Goal: Task Accomplishment & Management: Complete application form

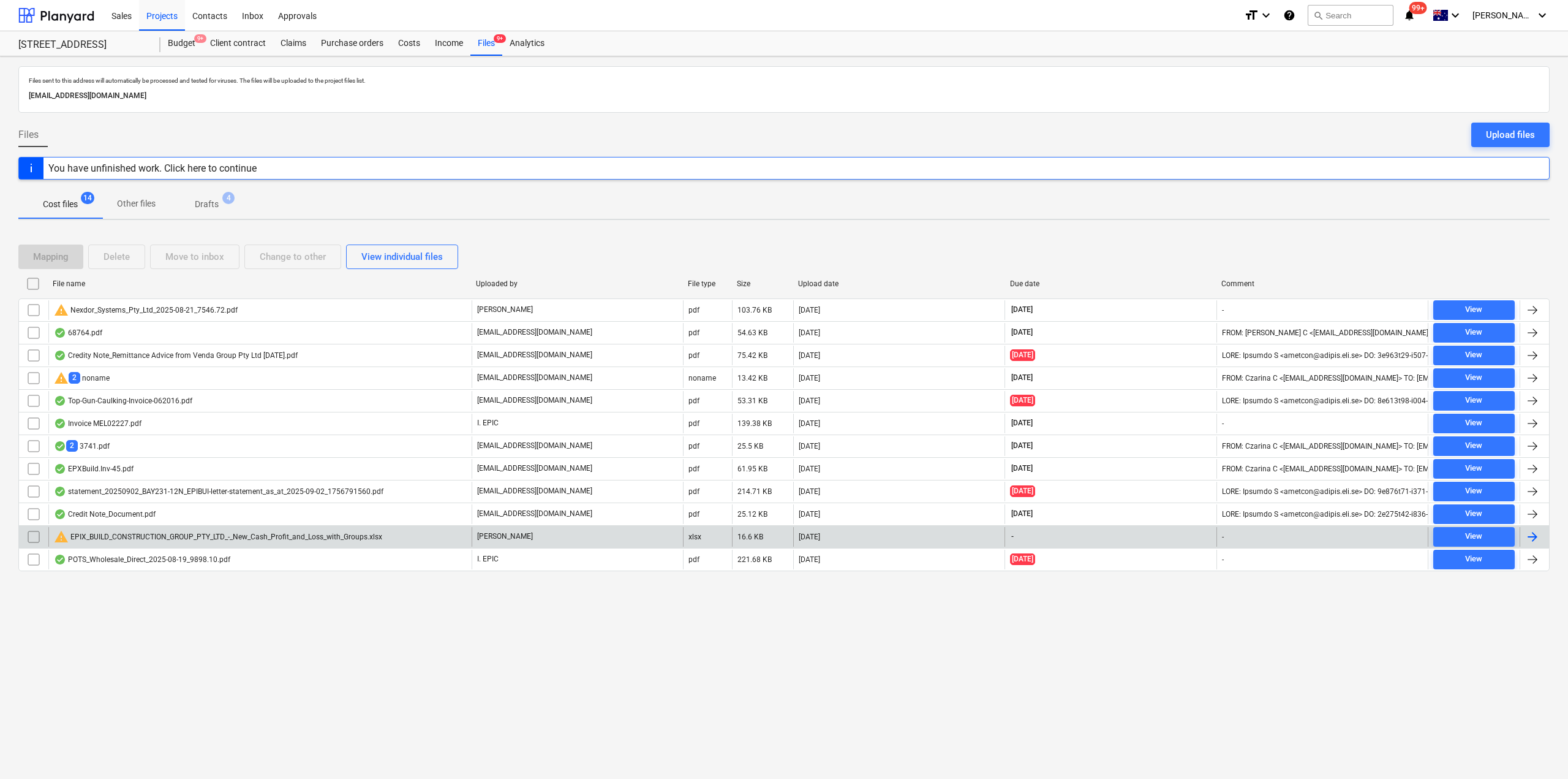
click at [250, 540] on div "warning EPIX_BUILD_CONSTRUCTION_GROUP_PTY_LTD_-_New_Cash_Profit_and_Loss_with_G…" at bounding box center [218, 537] width 329 height 15
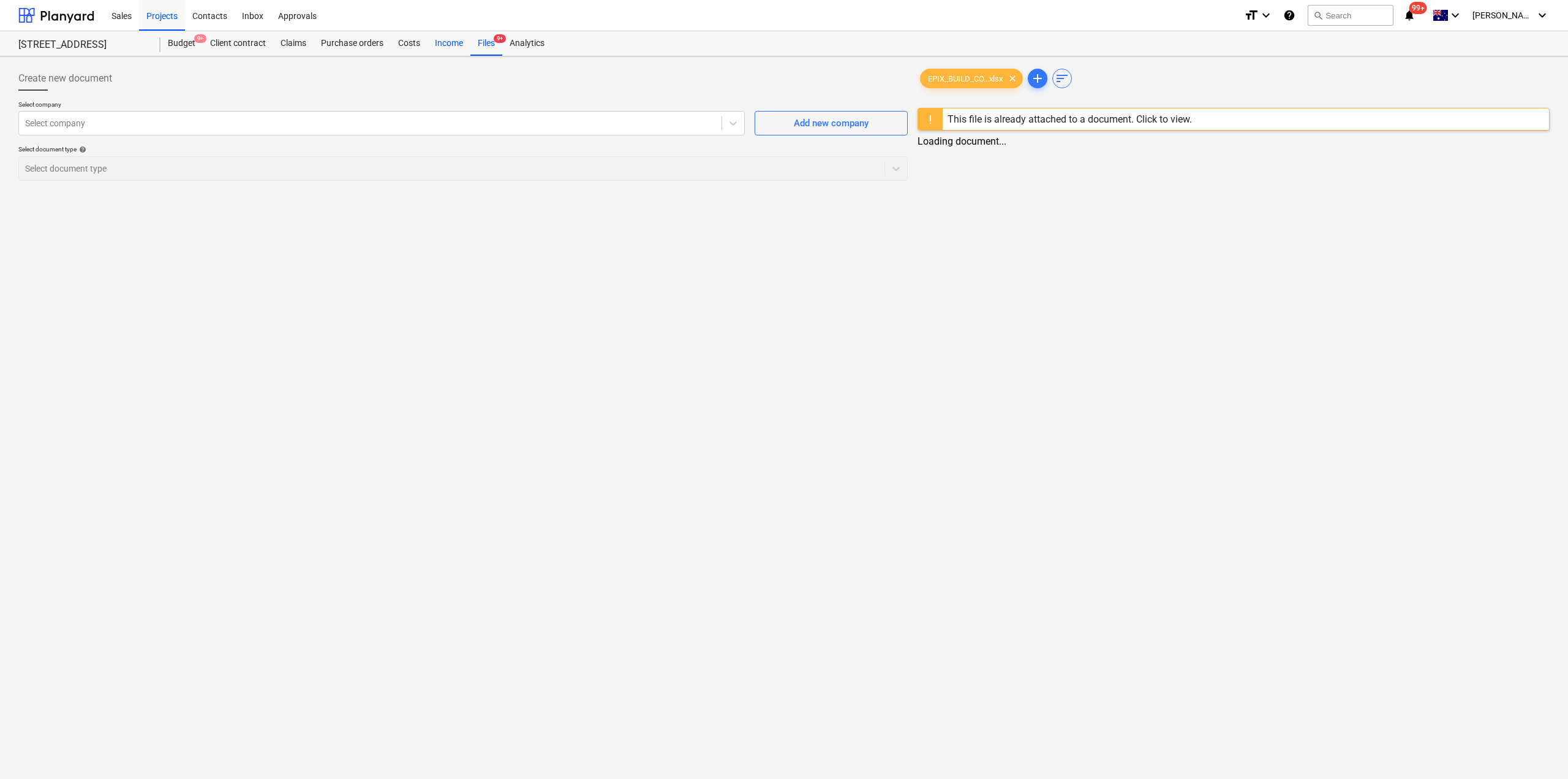
click at [458, 46] on div "Income" at bounding box center [449, 43] width 43 height 24
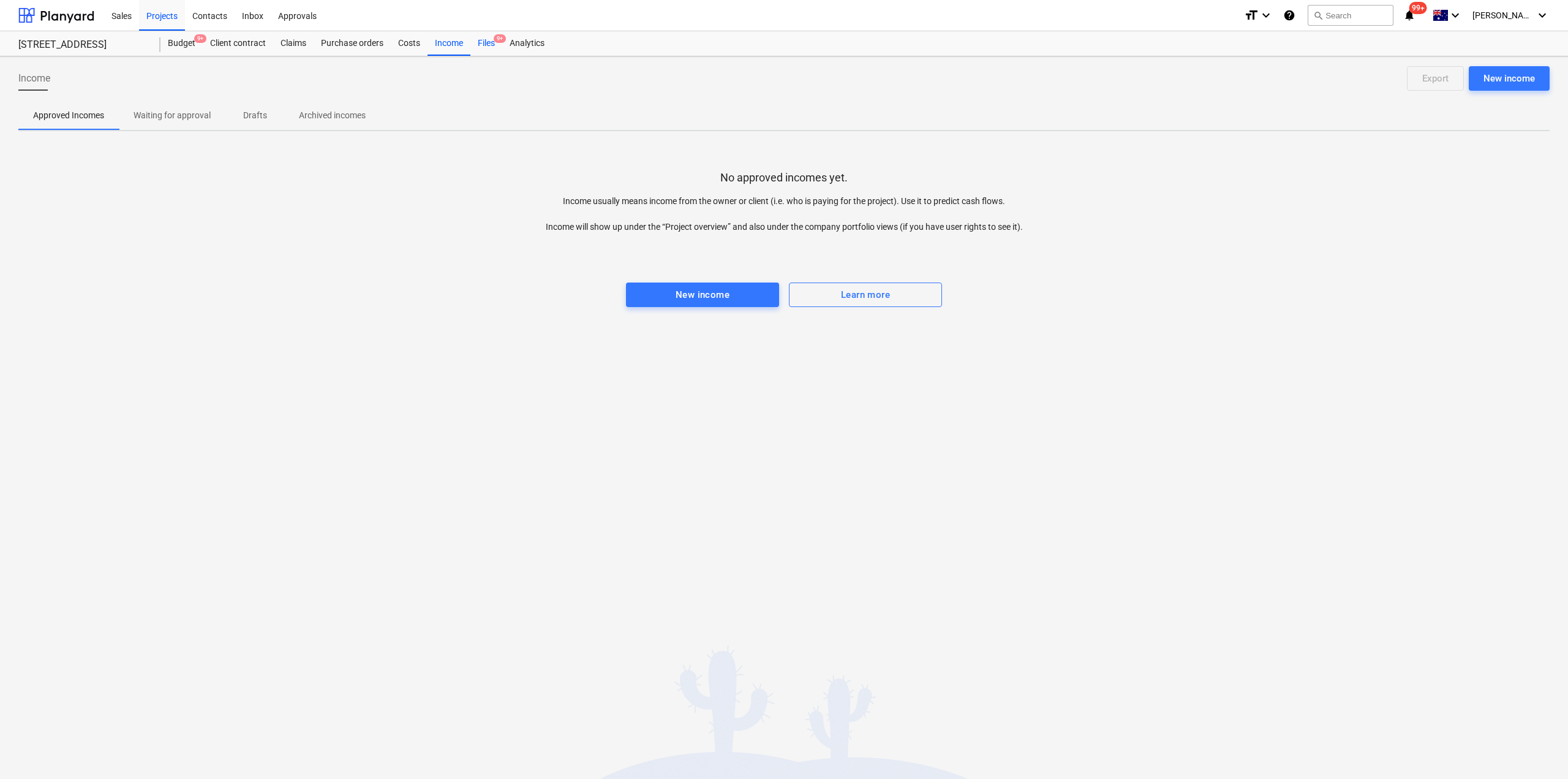
click at [483, 46] on div "Files 9+" at bounding box center [486, 43] width 32 height 24
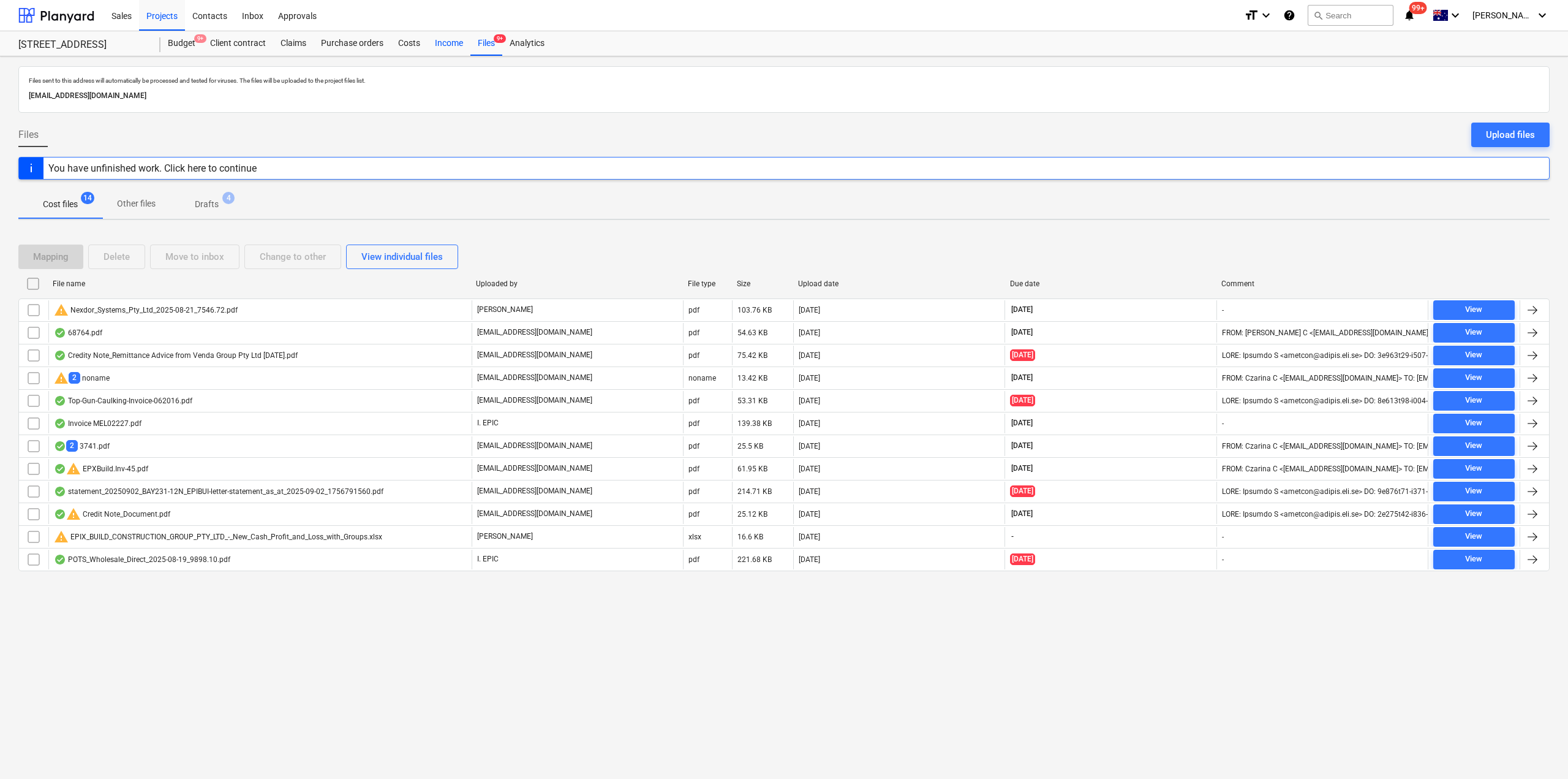
click at [446, 41] on div "Income" at bounding box center [449, 43] width 43 height 24
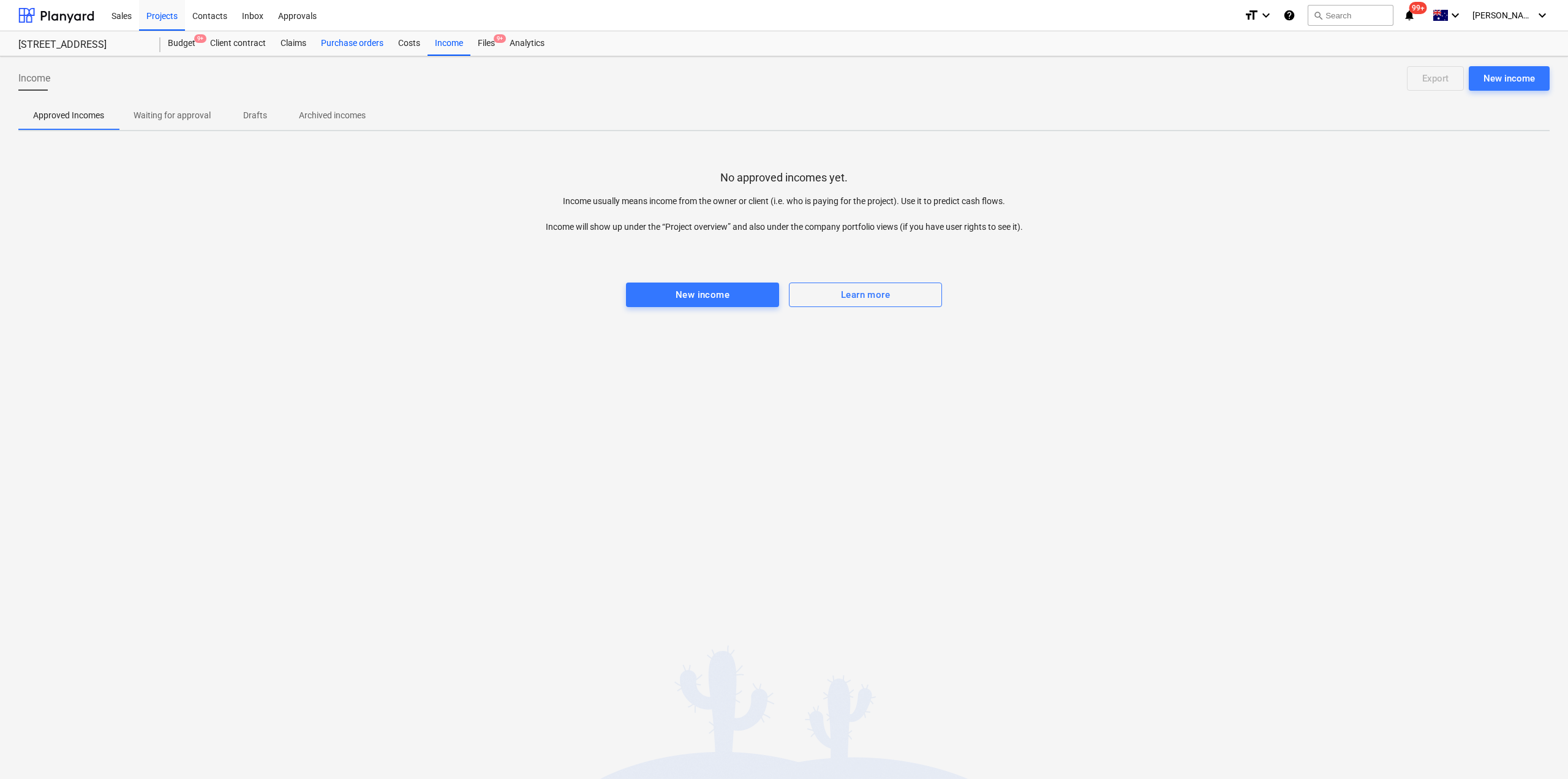
click at [379, 47] on div "Purchase orders" at bounding box center [352, 43] width 78 height 24
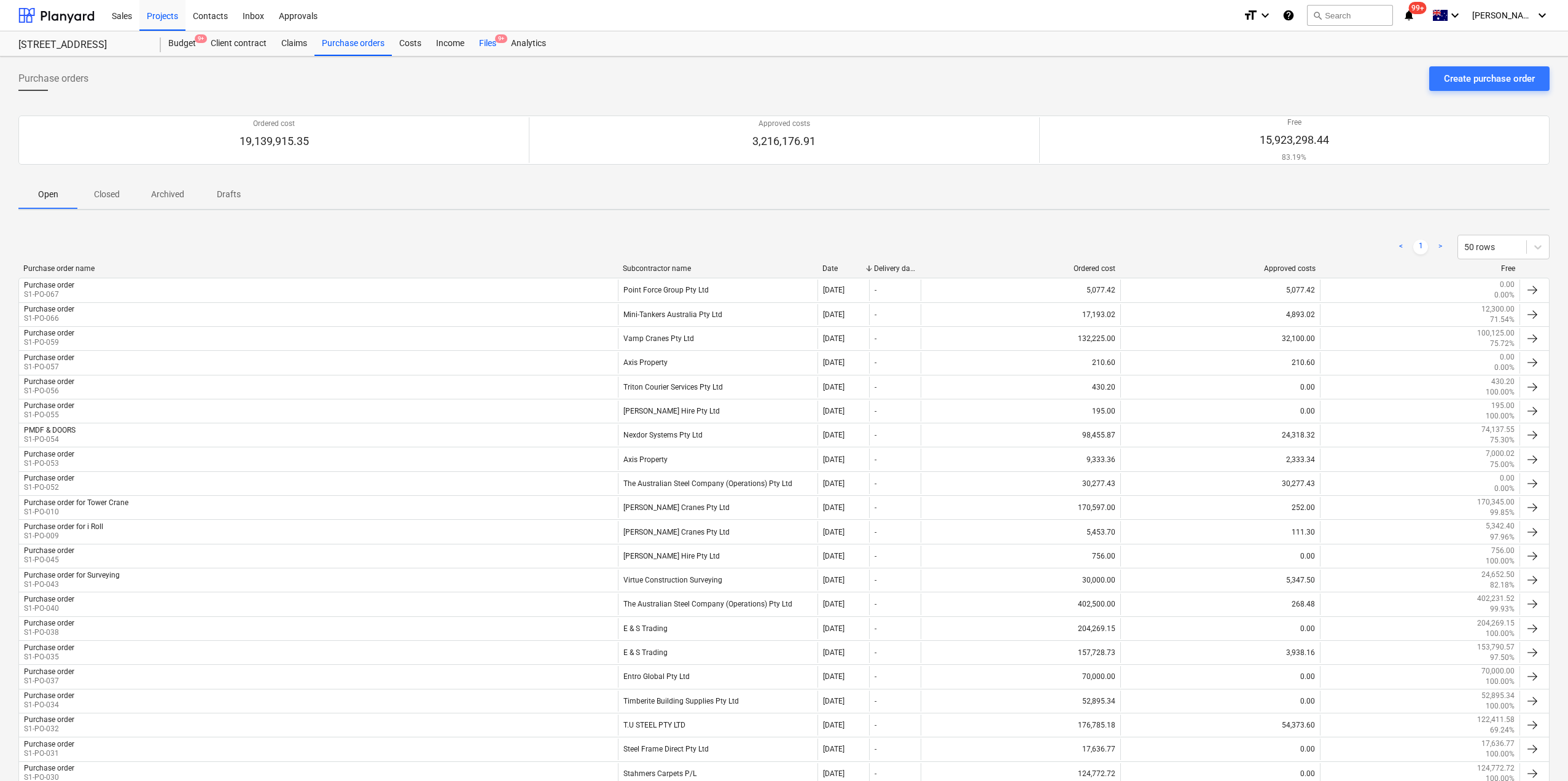
click at [485, 46] on div "Files 9+" at bounding box center [487, 43] width 32 height 24
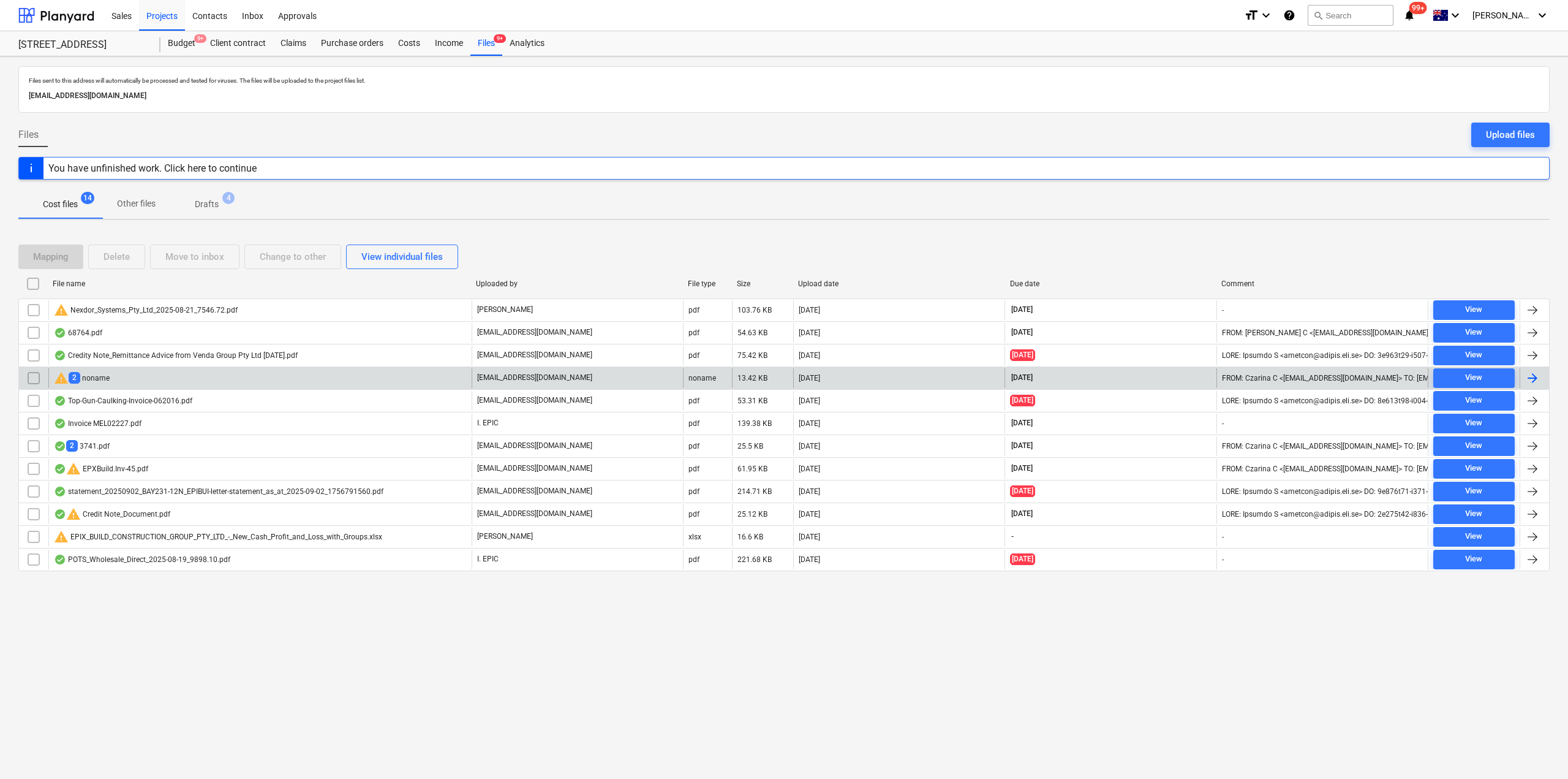
click at [180, 382] on div "warning 2 noname" at bounding box center [260, 378] width 423 height 20
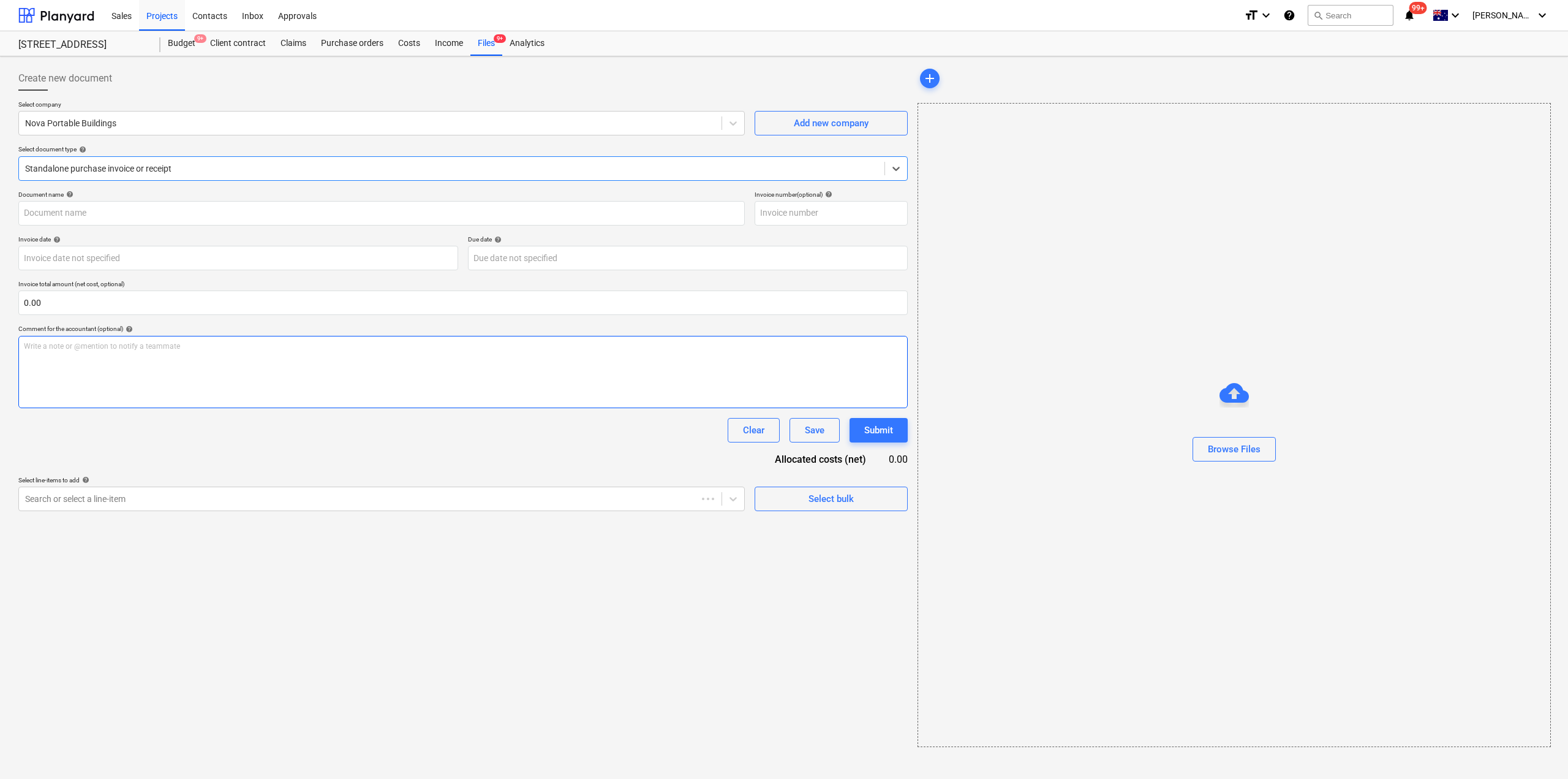
type input "3740"
type input "[DATE]"
